Goal: Information Seeking & Learning: Learn about a topic

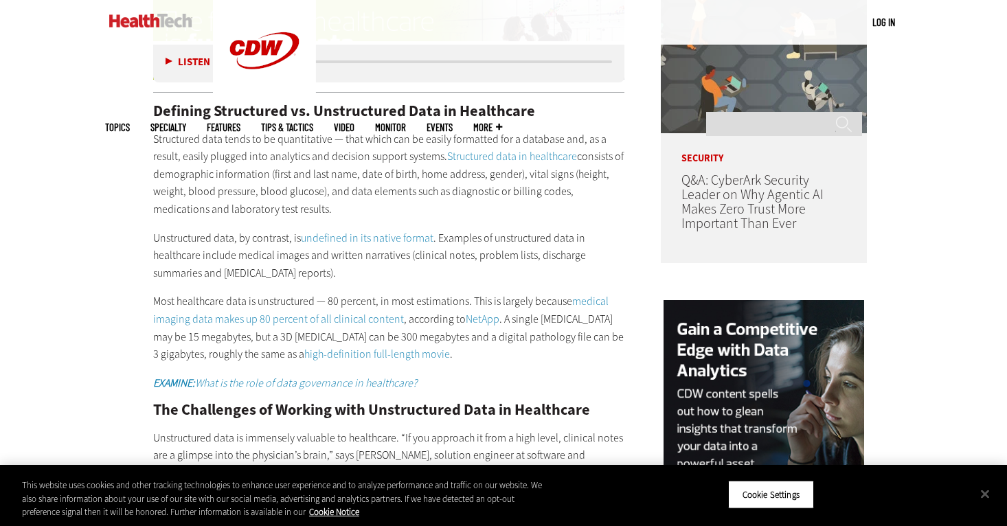
scroll to position [1118, 0]
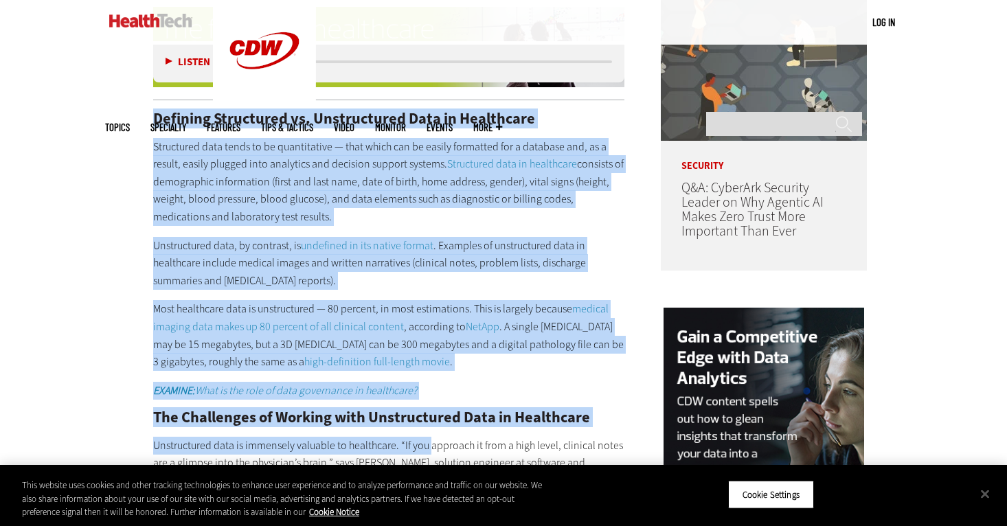
drag, startPoint x: 152, startPoint y: 98, endPoint x: 429, endPoint y: 434, distance: 435.8
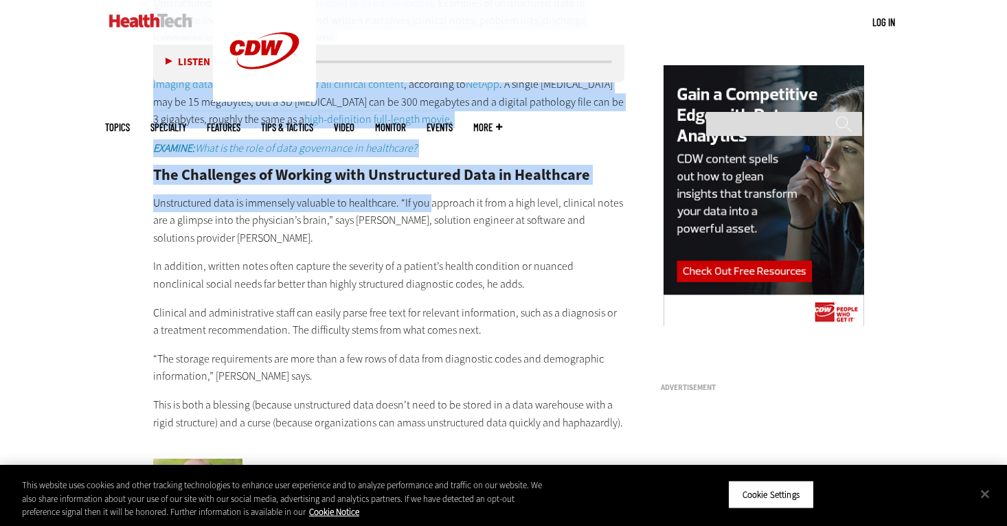
scroll to position [1365, 0]
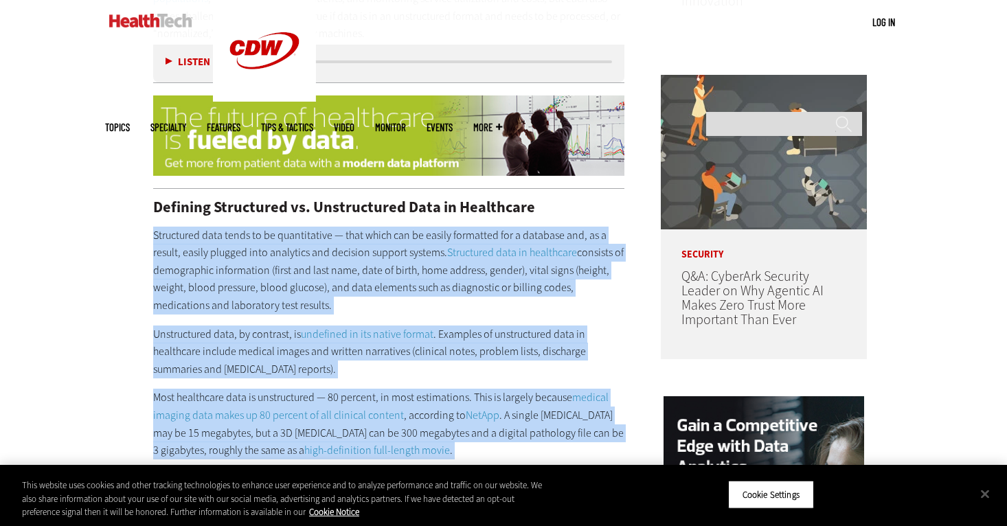
scroll to position [1031, 0]
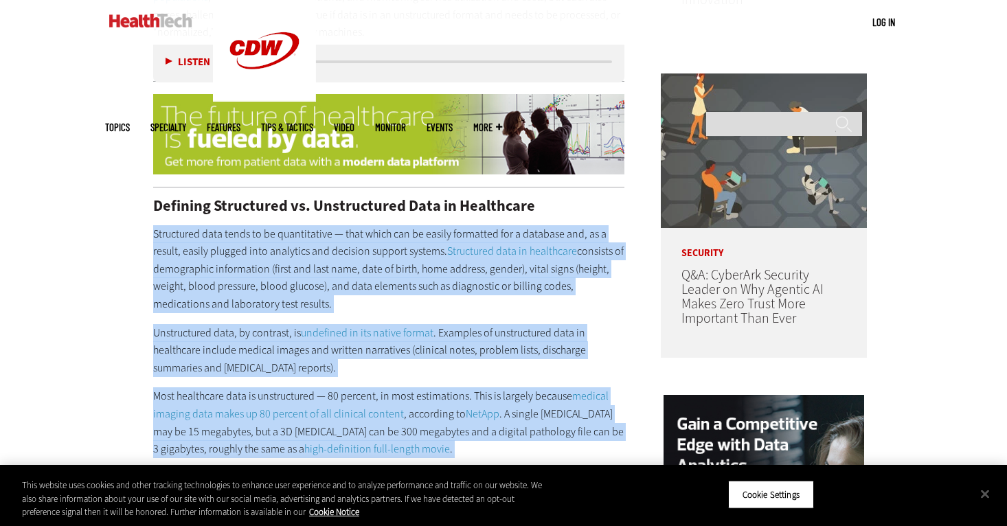
drag, startPoint x: 620, startPoint y: 401, endPoint x: 413, endPoint y: 201, distance: 287.6
click at [413, 201] on div "Defining Structured vs. Unstructured Data in Healthcare Structured data tends t…" at bounding box center [388, 480] width 471 height 563
copy div "Loremipsum dolo sitam co ad elitseddoeiu — temp incid utl et dolore magnaaliq e…"
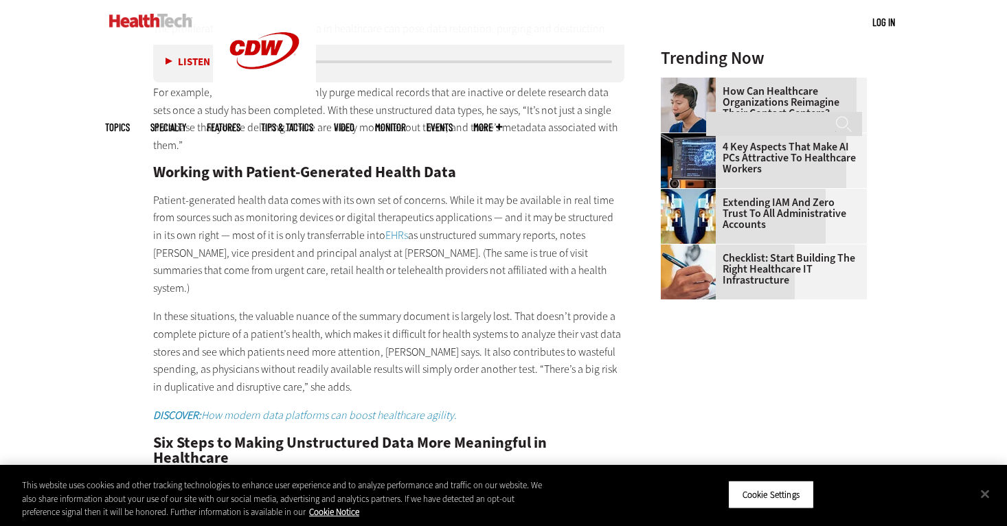
scroll to position [1921, 0]
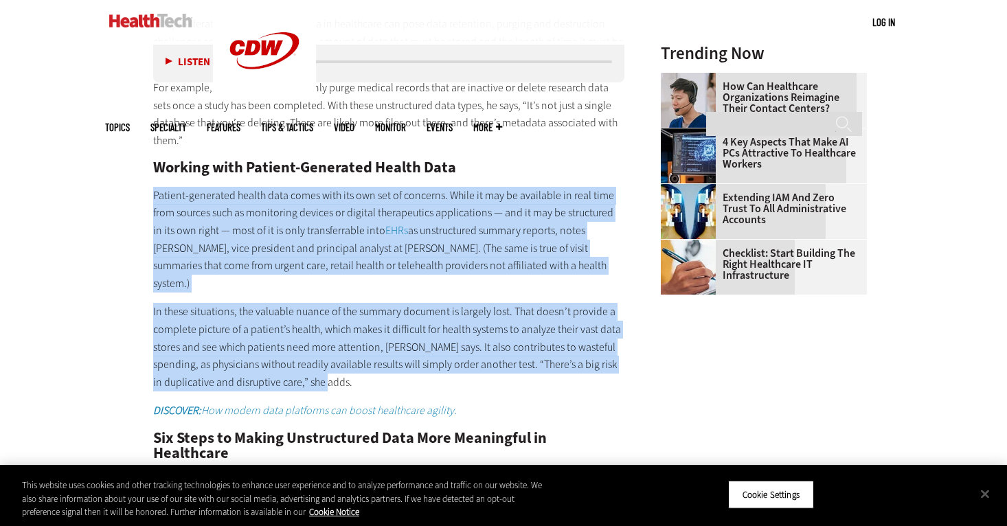
drag, startPoint x: 141, startPoint y: 175, endPoint x: 364, endPoint y: 352, distance: 284.7
click at [366, 353] on article "[DATE] Twitter Facebook LinkedIn Reddit Flipboard Email Data Analytics How to N…" at bounding box center [375, 148] width 499 height 3087
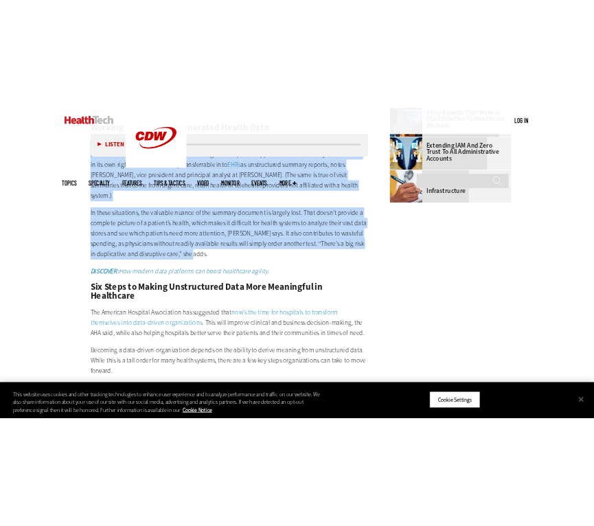
scroll to position [2084, 0]
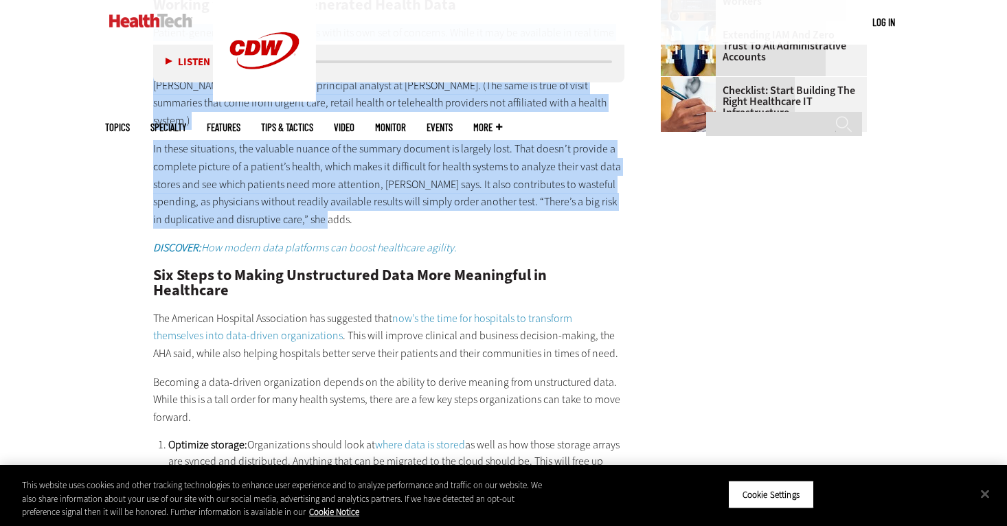
copy div "Patient-generated health data comes with its own set of concerns. While it may …"
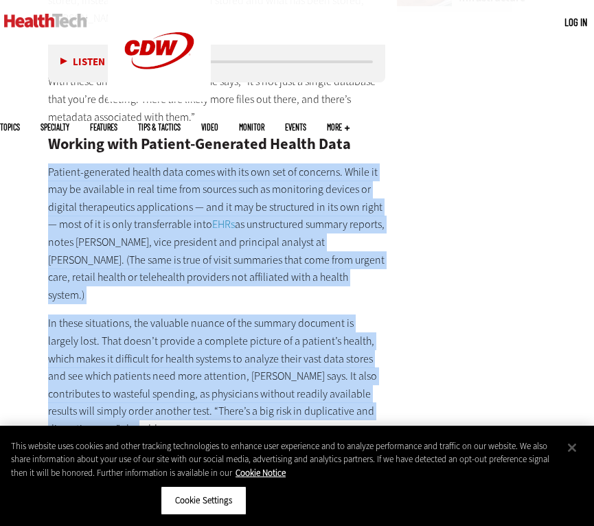
click at [354, 212] on p "Patient-generated health data comes with its own set of concerns. While it may …" at bounding box center [216, 234] width 337 height 141
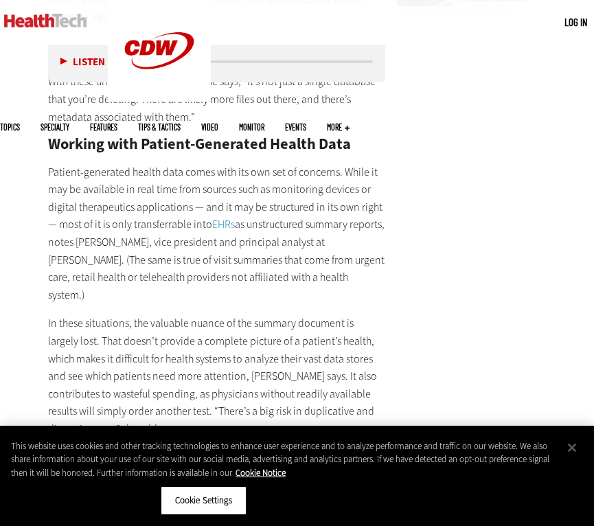
scroll to position [0, 0]
click at [354, 212] on p "Patient-generated health data comes with its own set of concerns. While it may …" at bounding box center [216, 234] width 337 height 141
click at [352, 212] on p "Patient-generated health data comes with its own set of concerns. While it may …" at bounding box center [216, 234] width 337 height 141
click at [351, 212] on p "Patient-generated health data comes with its own set of concerns. While it may …" at bounding box center [216, 234] width 337 height 141
click at [399, 210] on main "Home » Data Analytics Close New AI Research From CDW See how IT leaders are tac…" at bounding box center [297, 119] width 594 height 3746
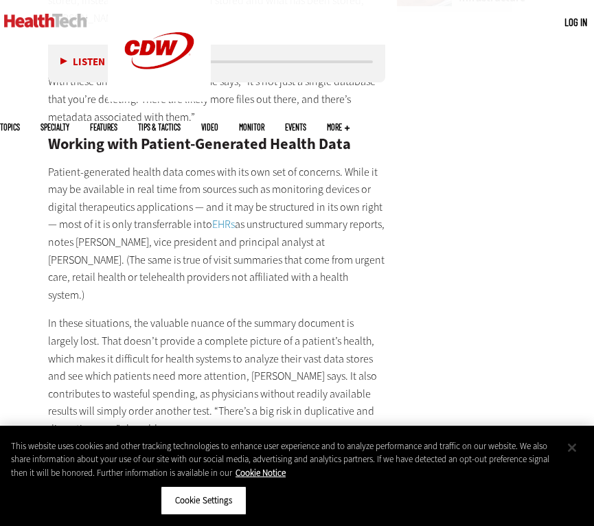
click at [570, 447] on button "Close" at bounding box center [572, 448] width 30 height 30
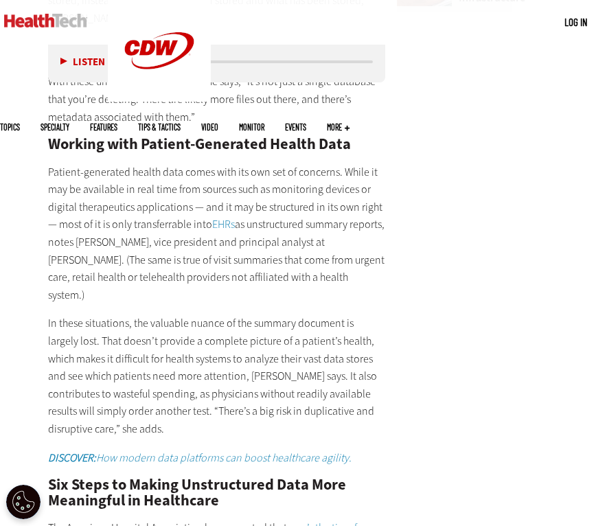
click at [389, 238] on main "Home » Data Analytics Close New AI Research From CDW See how IT leaders are tac…" at bounding box center [297, 119] width 594 height 3746
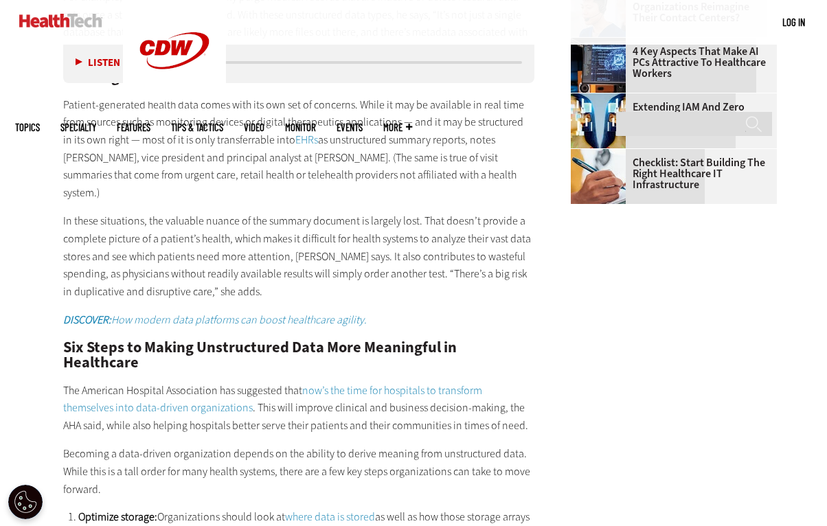
click at [418, 262] on p "In these situations, the valuable nuance of the summary document is largely los…" at bounding box center [298, 256] width 471 height 88
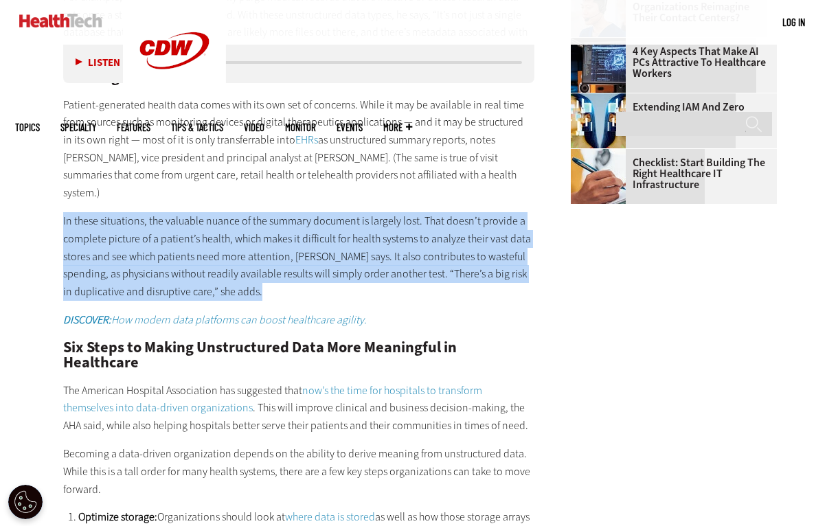
click at [418, 262] on p "In these situations, the valuable nuance of the summary document is largely los…" at bounding box center [298, 256] width 471 height 88
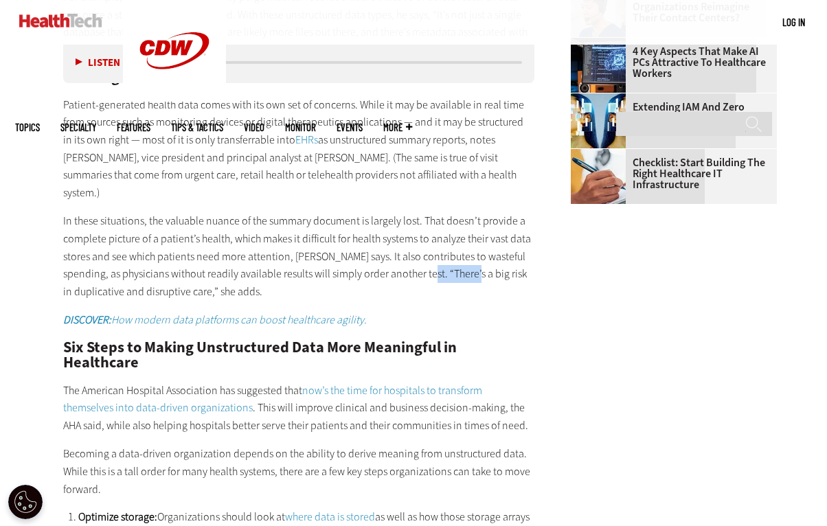
drag, startPoint x: 405, startPoint y: 229, endPoint x: 455, endPoint y: 232, distance: 50.2
click at [455, 232] on p "In these situations, the valuable nuance of the summary document is largely los…" at bounding box center [298, 256] width 471 height 88
